Goal: Information Seeking & Learning: Learn about a topic

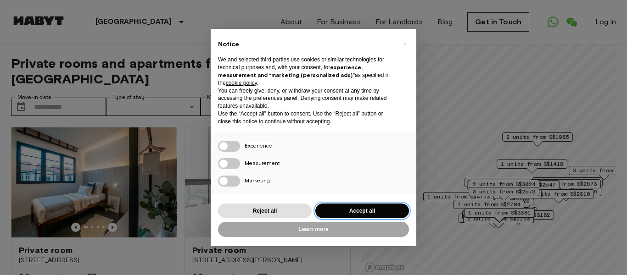
click at [351, 212] on button "Accept all" at bounding box center [362, 211] width 94 height 15
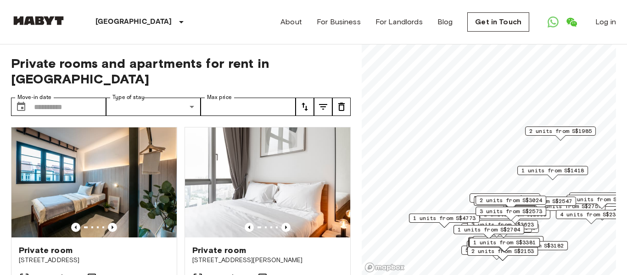
click at [351, 212] on div "Private rooms and apartments for rent in [GEOGRAPHIC_DATA] Move-in date ​ Move-…" at bounding box center [313, 160] width 605 height 231
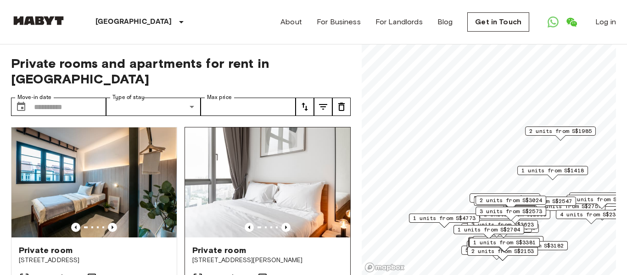
scroll to position [47, 0]
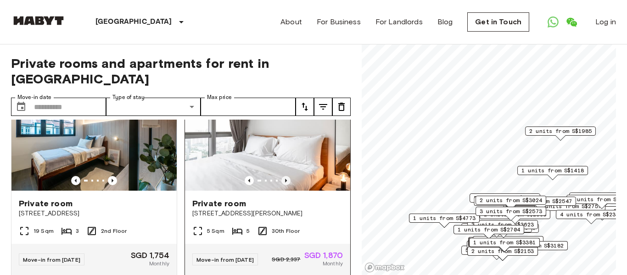
click at [287, 176] on icon "Previous image" at bounding box center [285, 180] width 9 height 9
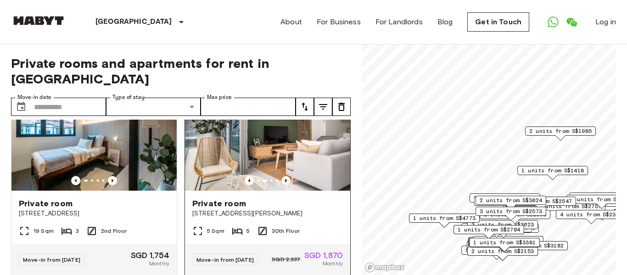
scroll to position [0, 0]
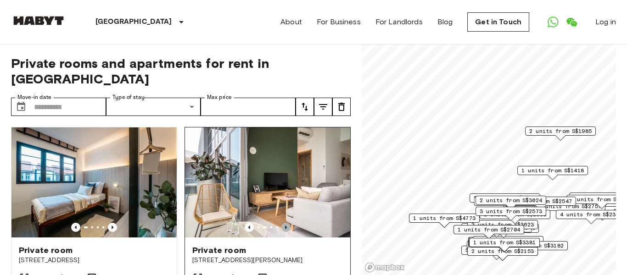
click at [288, 223] on icon "Previous image" at bounding box center [285, 227] width 9 height 9
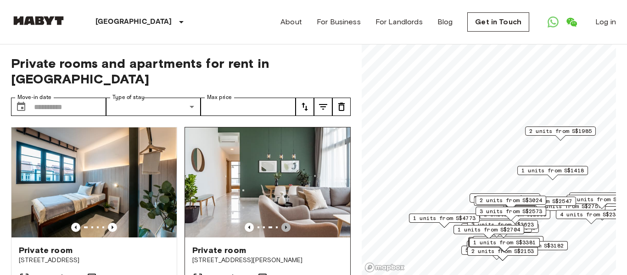
click at [288, 223] on icon "Previous image" at bounding box center [285, 227] width 9 height 9
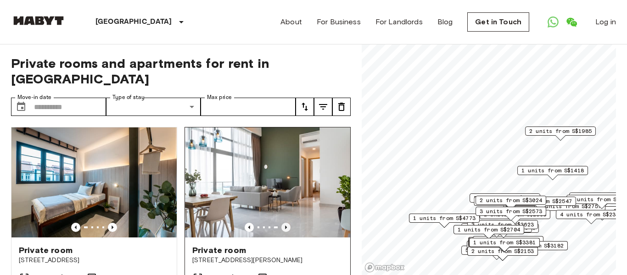
click at [288, 223] on icon "Previous image" at bounding box center [285, 227] width 9 height 9
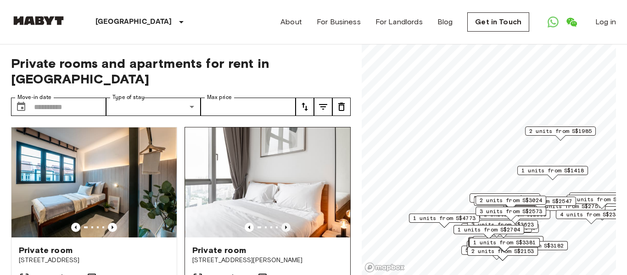
click at [288, 223] on icon "Previous image" at bounding box center [285, 227] width 9 height 9
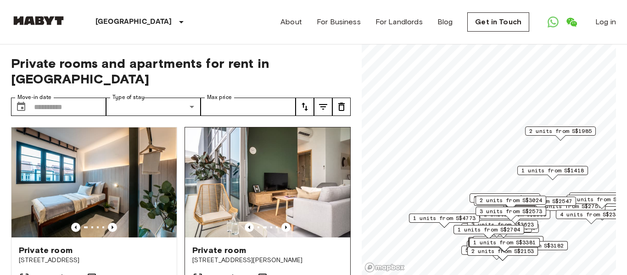
click at [266, 150] on img at bounding box center [267, 183] width 165 height 110
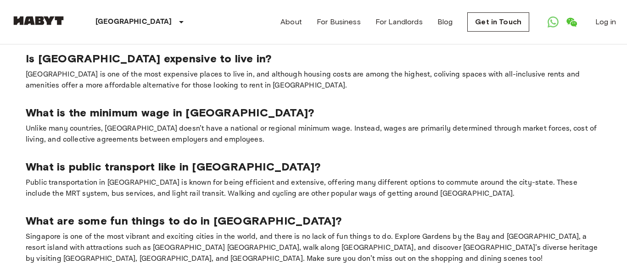
scroll to position [512, 0]
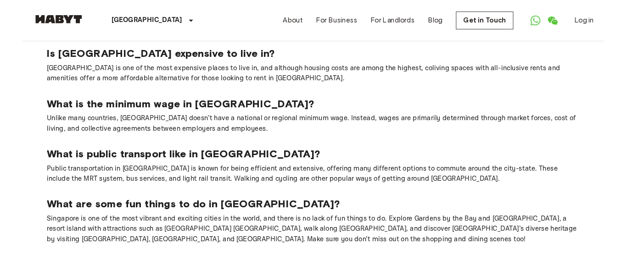
scroll to position [492, 0]
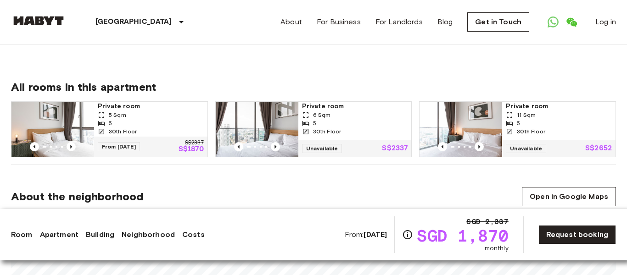
scroll to position [630, 0]
click at [72, 142] on icon "Previous image" at bounding box center [71, 146] width 9 height 9
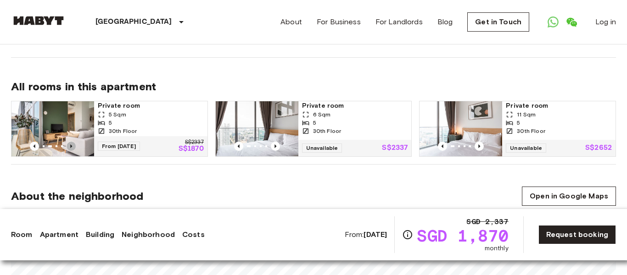
click at [72, 142] on icon "Previous image" at bounding box center [71, 146] width 9 height 9
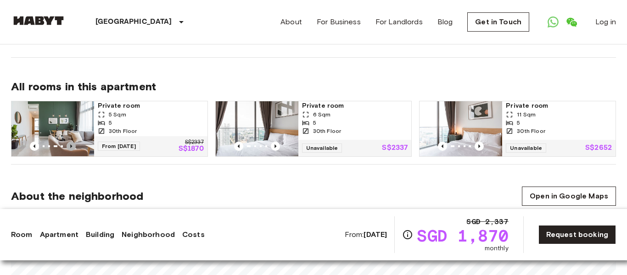
click at [72, 142] on icon "Previous image" at bounding box center [71, 146] width 9 height 9
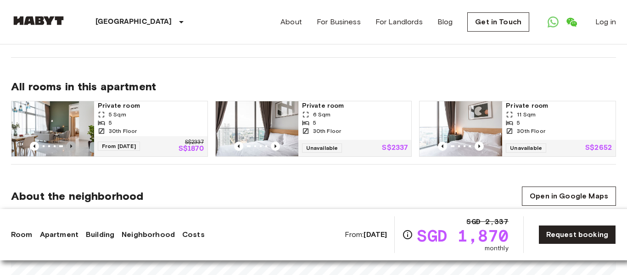
click at [72, 142] on icon "Previous image" at bounding box center [71, 146] width 9 height 9
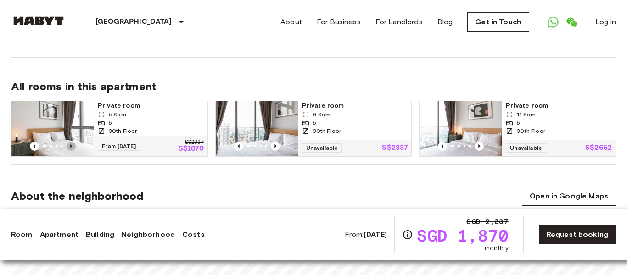
click at [72, 142] on icon "Previous image" at bounding box center [71, 146] width 9 height 9
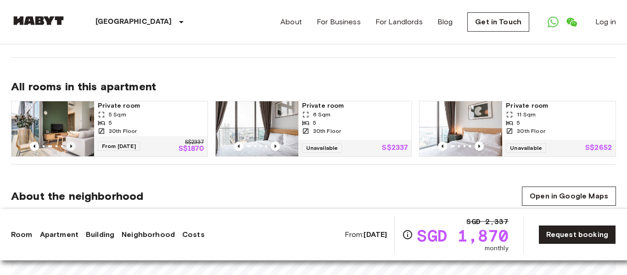
click at [72, 142] on icon "Previous image" at bounding box center [71, 146] width 9 height 9
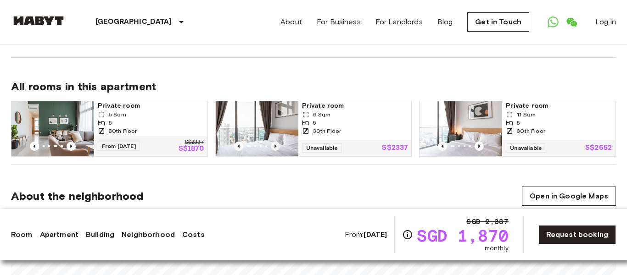
click at [276, 145] on icon "Previous image" at bounding box center [275, 147] width 2 height 4
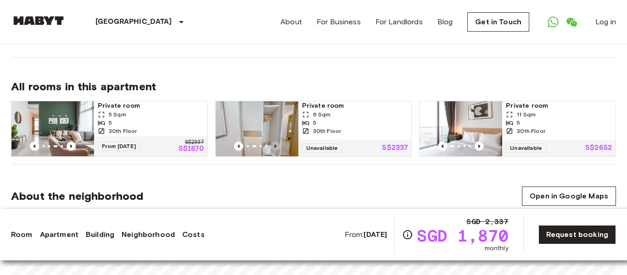
click at [276, 145] on icon "Previous image" at bounding box center [275, 147] width 2 height 4
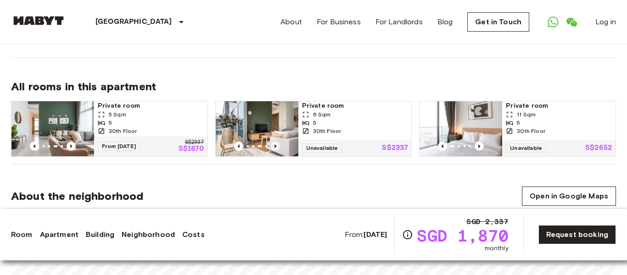
click at [276, 145] on icon "Previous image" at bounding box center [275, 147] width 2 height 4
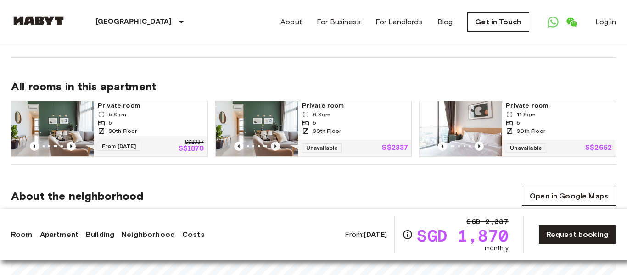
click at [276, 145] on icon "Previous image" at bounding box center [275, 147] width 2 height 4
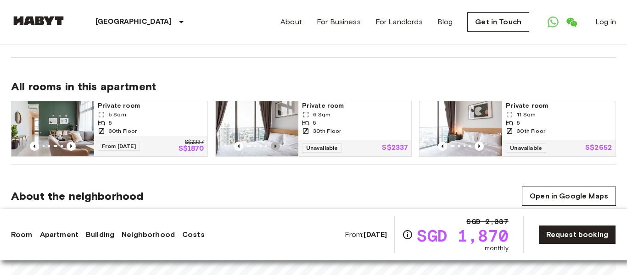
click at [276, 145] on icon "Previous image" at bounding box center [275, 147] width 2 height 4
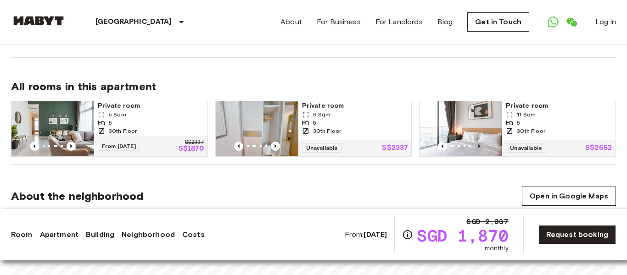
click at [478, 142] on icon "Previous image" at bounding box center [479, 146] width 9 height 9
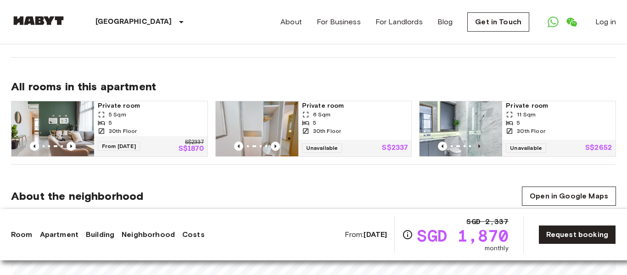
click at [478, 142] on icon "Previous image" at bounding box center [479, 146] width 9 height 9
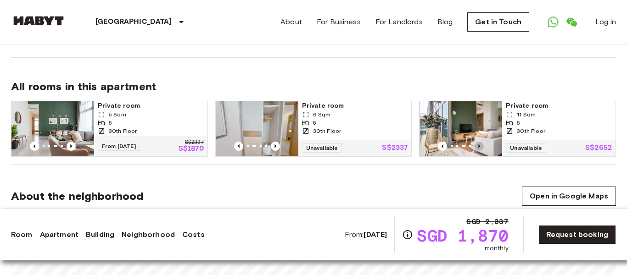
click at [478, 142] on icon "Previous image" at bounding box center [479, 146] width 9 height 9
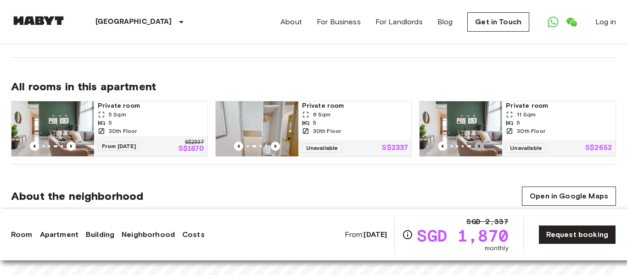
click at [478, 142] on icon "Previous image" at bounding box center [479, 146] width 9 height 9
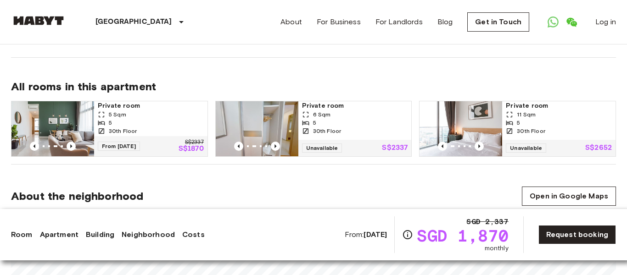
scroll to position [691, 0]
